Goal: Browse casually: Explore the website without a specific task or goal

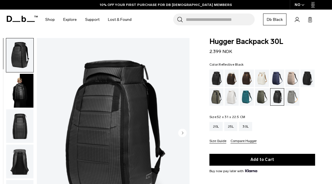
click at [16, 94] on img "button" at bounding box center [19, 91] width 27 height 34
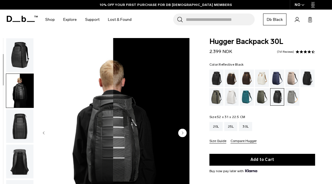
scroll to position [35, 0]
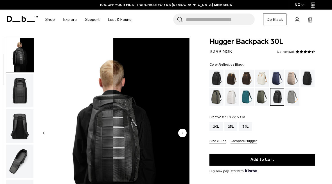
click at [13, 50] on img "button" at bounding box center [19, 55] width 27 height 34
click at [20, 56] on img "button" at bounding box center [19, 55] width 27 height 34
click at [21, 159] on img "button" at bounding box center [19, 161] width 27 height 34
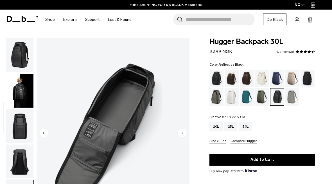
scroll to position [0, 0]
click at [22, 93] on img "button" at bounding box center [19, 91] width 27 height 34
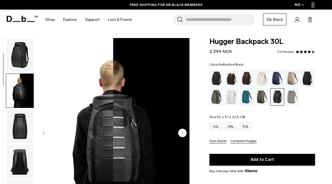
scroll to position [35, 0]
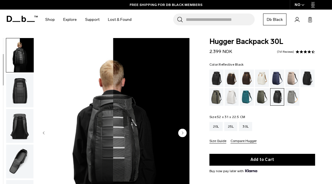
click at [21, 55] on img "button" at bounding box center [19, 55] width 27 height 34
click at [22, 95] on img "button" at bounding box center [19, 91] width 27 height 34
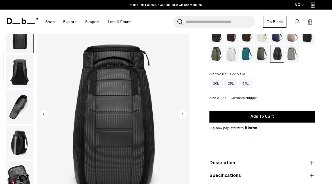
scroll to position [28, 0]
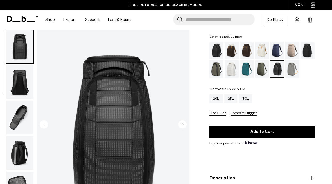
click at [17, 83] on img "button" at bounding box center [19, 82] width 27 height 34
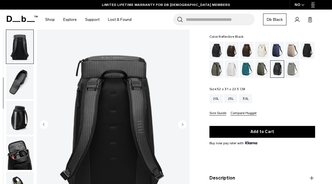
click at [24, 118] on img "button" at bounding box center [19, 118] width 27 height 34
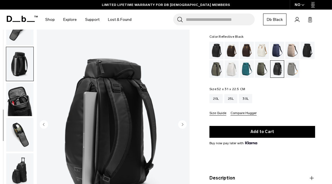
scroll to position [177, 0]
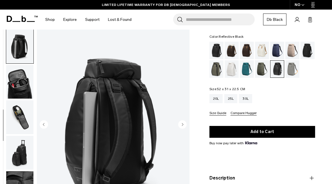
click at [20, 122] on img "button" at bounding box center [19, 117] width 27 height 34
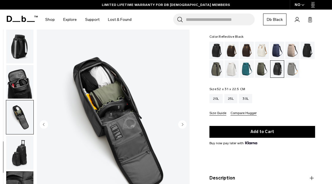
scroll to position [198, 0]
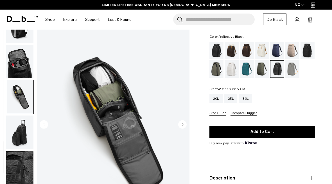
click at [21, 136] on img "button" at bounding box center [19, 132] width 27 height 34
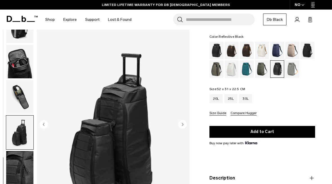
click at [24, 161] on img "button" at bounding box center [19, 168] width 27 height 34
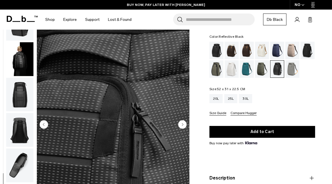
scroll to position [0, 0]
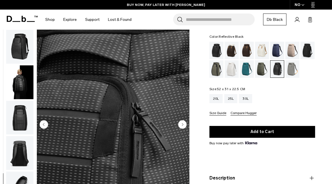
click at [15, 43] on img "button" at bounding box center [19, 47] width 27 height 34
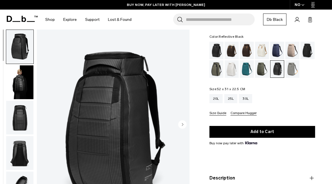
click at [18, 84] on img "button" at bounding box center [19, 82] width 27 height 34
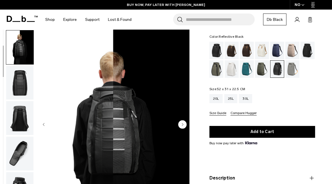
scroll to position [35, 0]
click at [18, 45] on img "button" at bounding box center [19, 47] width 27 height 34
click at [21, 53] on img "button" at bounding box center [19, 47] width 27 height 34
